Goal: Task Accomplishment & Management: Use online tool/utility

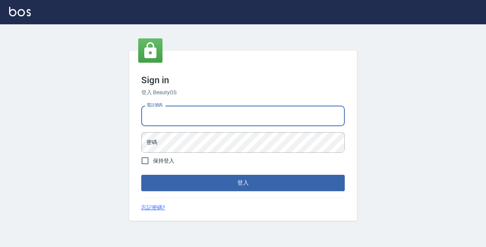
click at [197, 112] on input "電話號碼" at bounding box center [243, 116] width 204 height 21
type input "89729295"
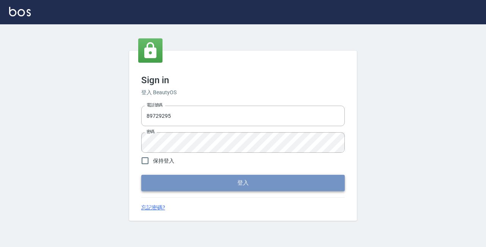
click at [241, 185] on button "登入" at bounding box center [243, 183] width 204 height 16
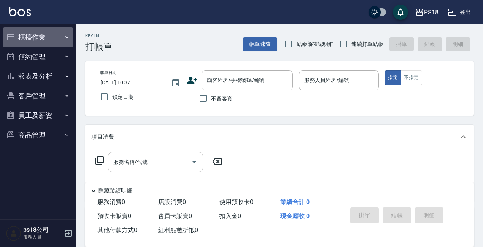
click at [23, 36] on button "櫃檯作業" at bounding box center [38, 37] width 70 height 20
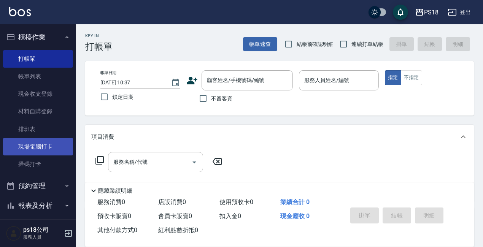
click at [59, 149] on link "現場電腦打卡" at bounding box center [38, 146] width 70 height 17
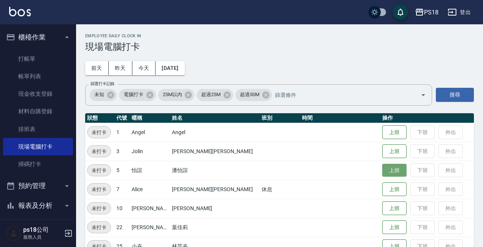
click at [382, 173] on button "上班" at bounding box center [394, 170] width 24 height 13
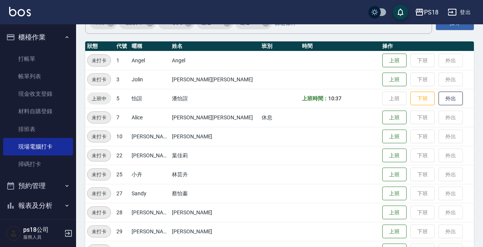
scroll to position [189, 0]
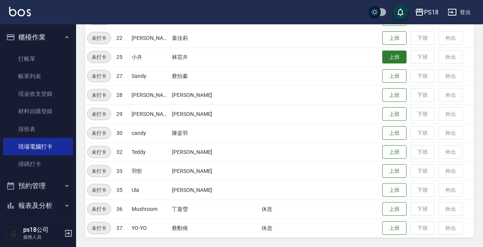
click at [382, 54] on button "上班" at bounding box center [394, 57] width 24 height 13
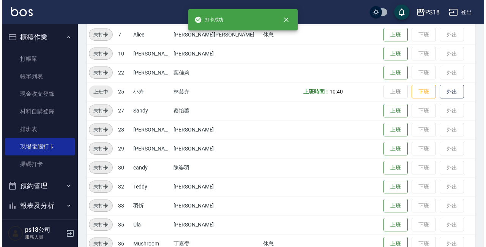
scroll to position [75, 0]
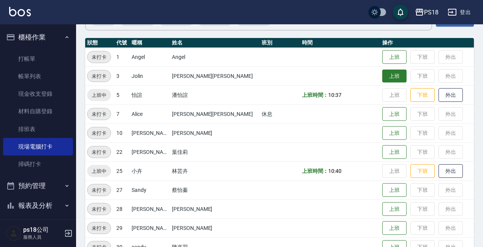
drag, startPoint x: 376, startPoint y: 73, endPoint x: 380, endPoint y: 74, distance: 4.0
click at [382, 74] on button "上班" at bounding box center [394, 76] width 24 height 13
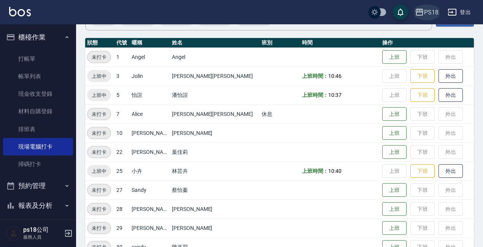
click at [424, 10] on div "PS18" at bounding box center [431, 12] width 14 height 9
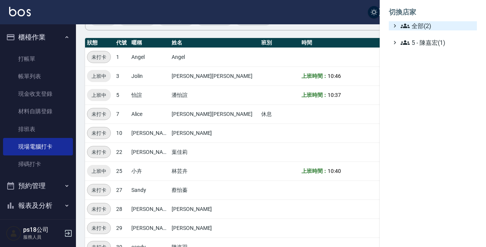
click at [419, 27] on span "全部(2)" at bounding box center [437, 25] width 73 height 9
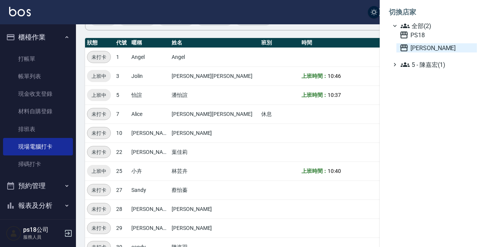
click at [413, 47] on span "上越三和" at bounding box center [437, 47] width 74 height 9
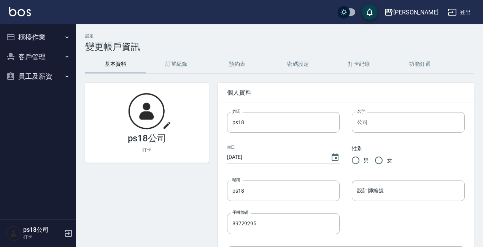
click at [45, 33] on button "櫃檯作業" at bounding box center [38, 37] width 70 height 20
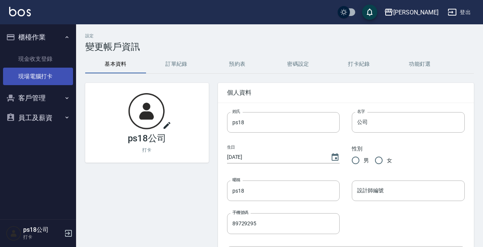
click at [46, 73] on link "現場電腦打卡" at bounding box center [38, 76] width 70 height 17
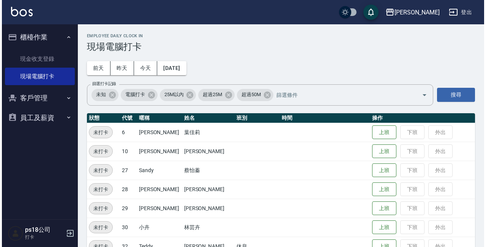
scroll to position [56, 0]
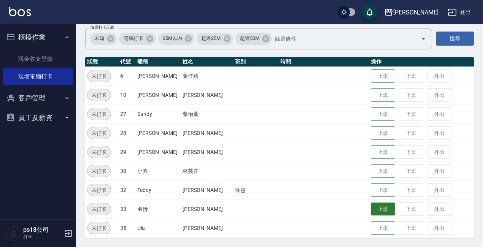
click at [373, 210] on button "上班" at bounding box center [382, 209] width 24 height 13
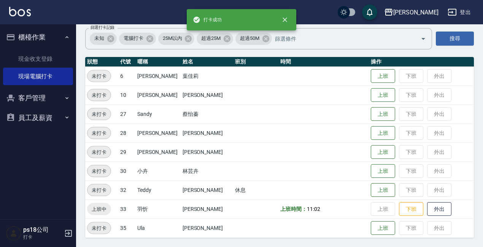
click at [419, 11] on div "上越三和" at bounding box center [415, 12] width 45 height 9
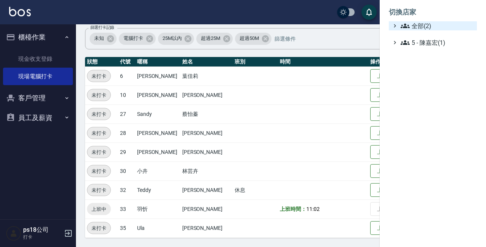
click at [409, 23] on icon at bounding box center [405, 25] width 9 height 9
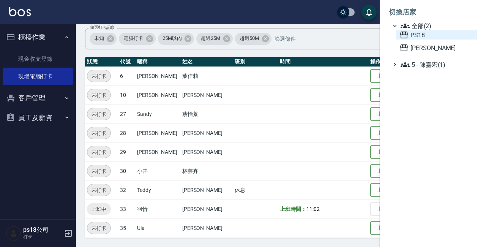
click at [409, 36] on span "PS18" at bounding box center [437, 34] width 74 height 9
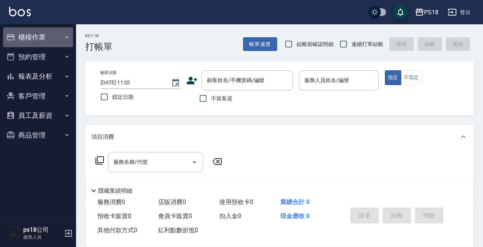
drag, startPoint x: 51, startPoint y: 36, endPoint x: 57, endPoint y: 45, distance: 10.3
click at [51, 39] on button "櫃檯作業" at bounding box center [38, 37] width 70 height 20
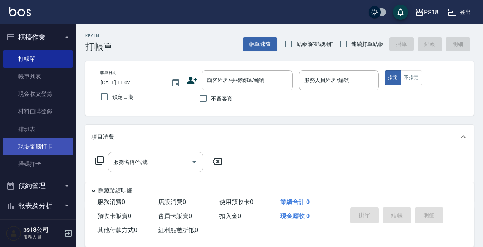
click at [44, 153] on link "現場電腦打卡" at bounding box center [38, 146] width 70 height 17
